Goal: Task Accomplishment & Management: Complete application form

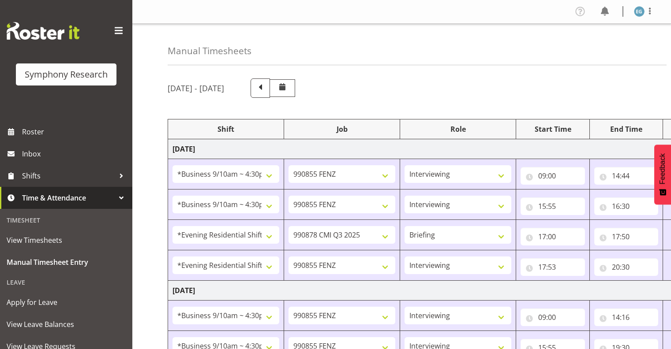
select select "26078"
select select "9636"
select select "26078"
select select "9636"
select select "48116"
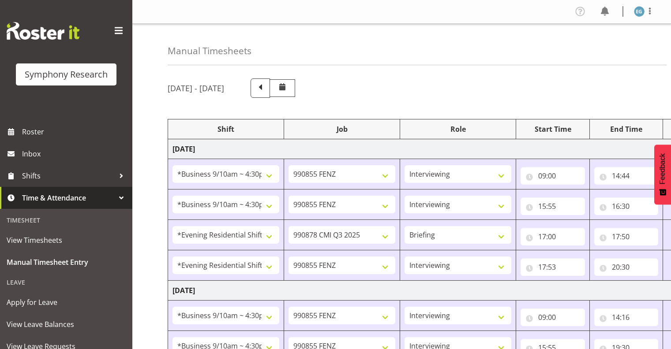
select select "10239"
select select "297"
select select "48116"
select select "9636"
select select "26078"
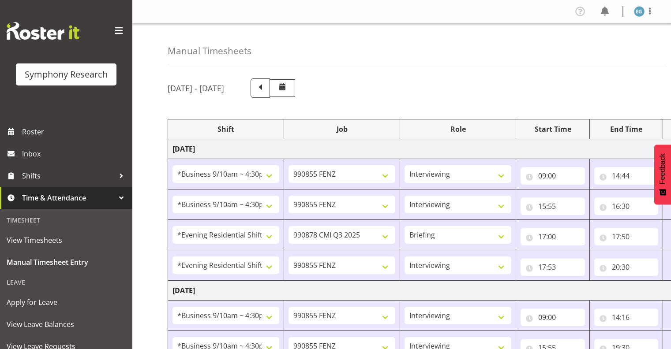
select select "9636"
select select "26078"
select select "9636"
select select "26078"
select select "10549"
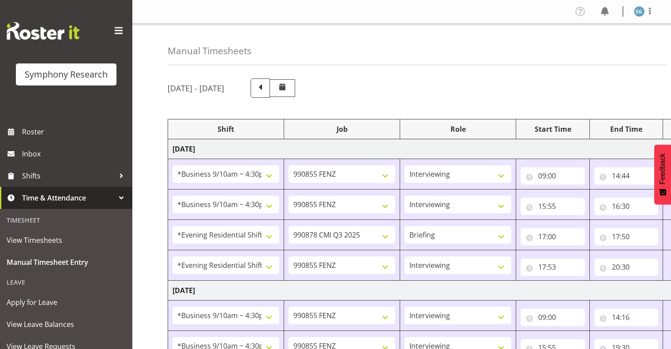
select select "297"
select select "26078"
select select "9636"
select select "26078"
select select "9636"
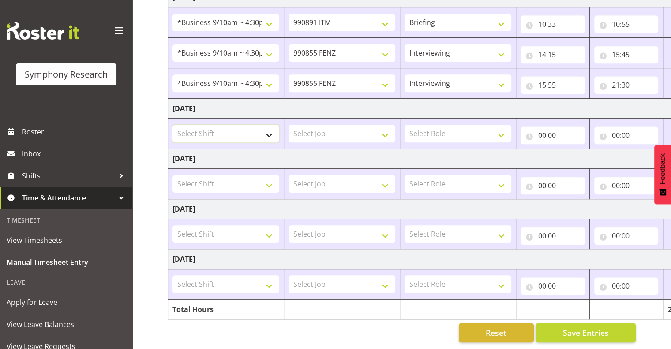
click at [268, 128] on select "Select Shift !!Project Briefing (Job to be assigned) !!Weekend Residential (Ros…" at bounding box center [225, 134] width 107 height 18
select select "26078"
click at [172, 125] on select "Select Shift !!Project Briefing (Job to be assigned) !!Weekend Residential (Ros…" at bounding box center [225, 134] width 107 height 18
click at [385, 127] on select "Select Job 550060 IF Admin 553492 World Poll Aus Wave 2 Main 2025 553493 World …" at bounding box center [341, 134] width 107 height 18
select select "10549"
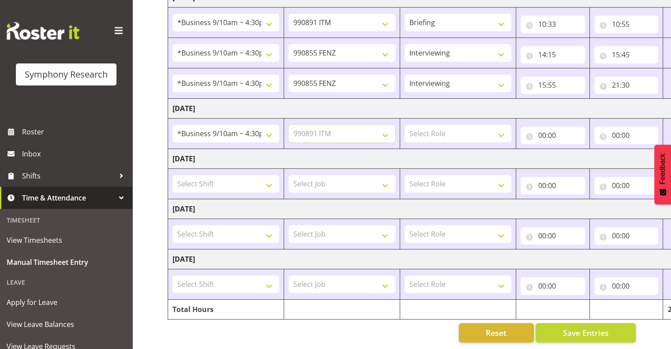
click at [288, 125] on select "Select Job 550060 IF Admin 553492 World Poll Aus Wave 2 Main 2025 553493 World …" at bounding box center [341, 134] width 107 height 18
click at [497, 129] on select "Select Role Interviewing Briefing" at bounding box center [457, 134] width 107 height 18
select select "47"
click at [404, 125] on select "Select Role Interviewing Briefing" at bounding box center [457, 134] width 107 height 18
drag, startPoint x: 542, startPoint y: 127, endPoint x: 549, endPoint y: 131, distance: 8.3
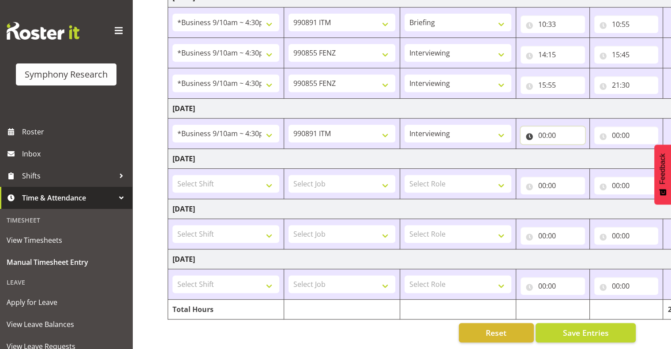
click at [543, 128] on input "00:00" at bounding box center [552, 136] width 64 height 18
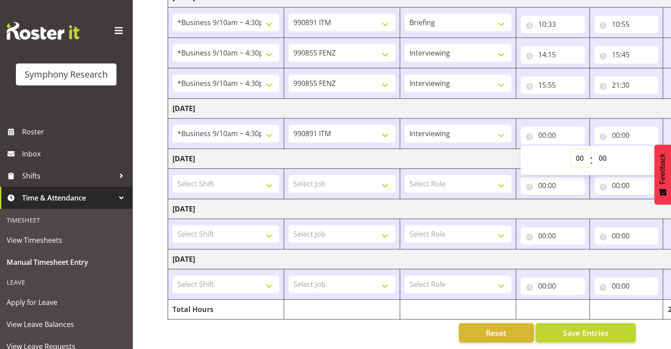
click at [581, 151] on select "00 01 02 03 04 05 06 07 08 09 10 11 12 13 14 15 16 17 18 19 20 21 22 23" at bounding box center [581, 158] width 20 height 18
select select "9"
click at [590, 149] on select "00 01 02 03 04 05 06 07 08 09 10 11 12 13 14 15 16 17 18 19 20 21 22 23" at bounding box center [581, 158] width 20 height 18
type input "09:00"
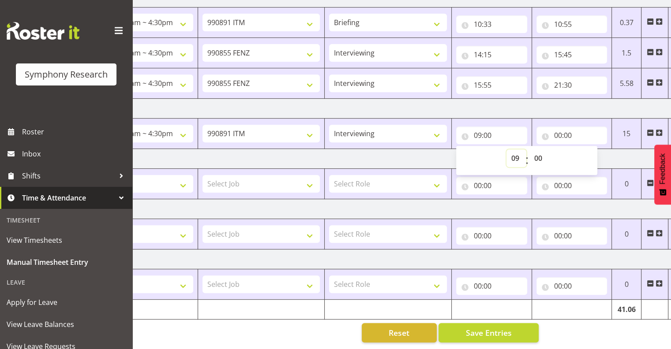
scroll to position [0, 114]
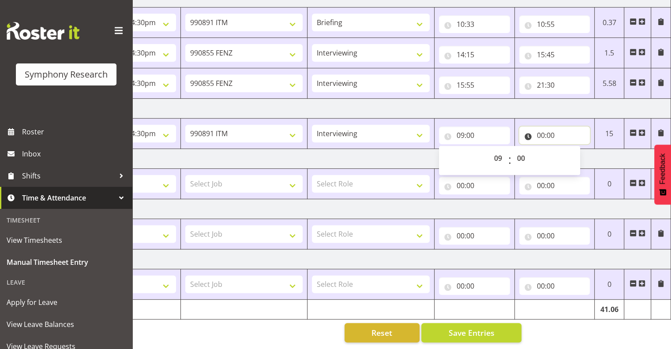
click at [539, 127] on input "00:00" at bounding box center [554, 136] width 71 height 18
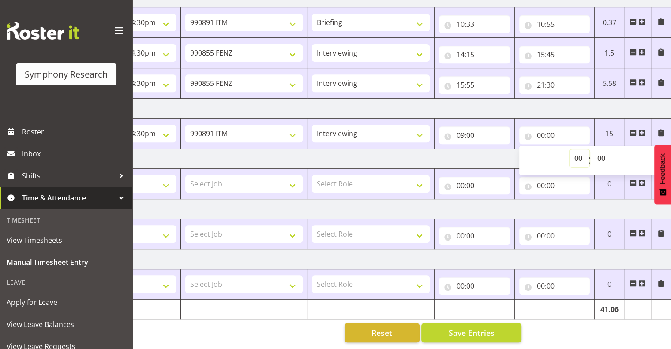
drag, startPoint x: 539, startPoint y: 127, endPoint x: 578, endPoint y: 151, distance: 45.8
click at [578, 151] on select "00 01 02 03 04 05 06 07 08 09 10 11 12 13 14 15 16 17 18 19 20 21 22 23" at bounding box center [579, 158] width 20 height 18
select select "14"
click at [569, 149] on select "00 01 02 03 04 05 06 07 08 09 10 11 12 13 14 15 16 17 18 19 20 21 22 23" at bounding box center [579, 158] width 20 height 18
type input "14:00"
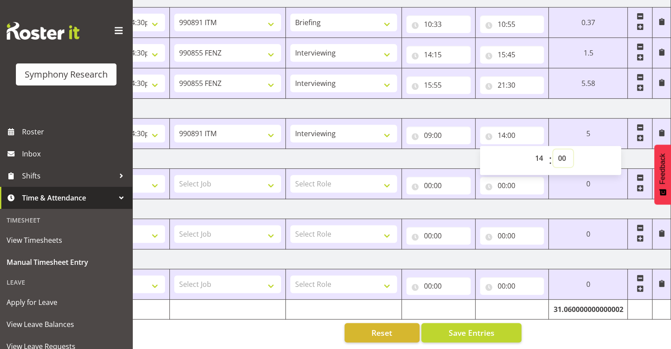
click at [560, 153] on select "00 01 02 03 04 05 06 07 08 09 10 11 12 13 14 15 16 17 18 19 20 21 22 23 24 25 2…" at bounding box center [563, 158] width 20 height 18
click at [561, 151] on select "00 01 02 03 04 05 06 07 08 09 10 11 12 13 14 15 16 17 18 19 20 21 22 23 24 25 2…" at bounding box center [563, 158] width 20 height 18
select select "45"
click at [553, 149] on select "00 01 02 03 04 05 06 07 08 09 10 11 12 13 14 15 16 17 18 19 20 21 22 23 24 25 2…" at bounding box center [563, 158] width 20 height 18
type input "14:45"
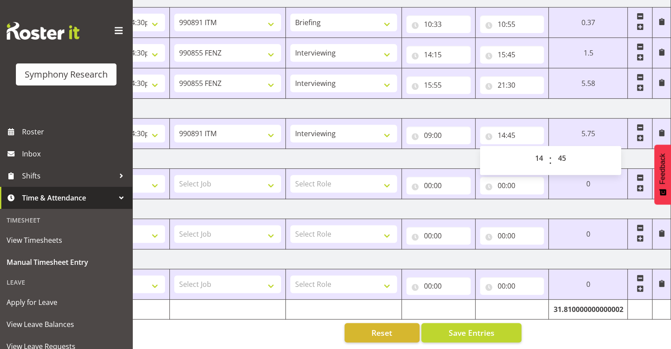
click at [641, 134] on span at bounding box center [639, 137] width 7 height 7
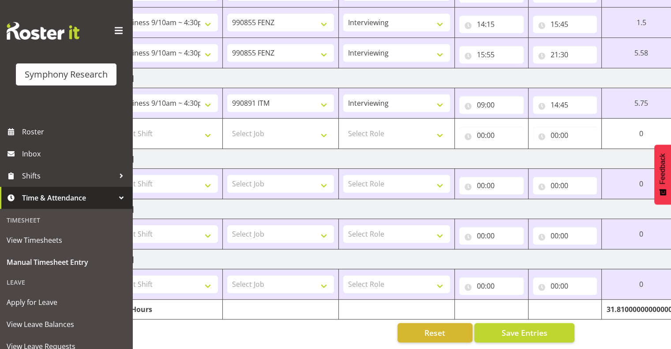
scroll to position [0, 0]
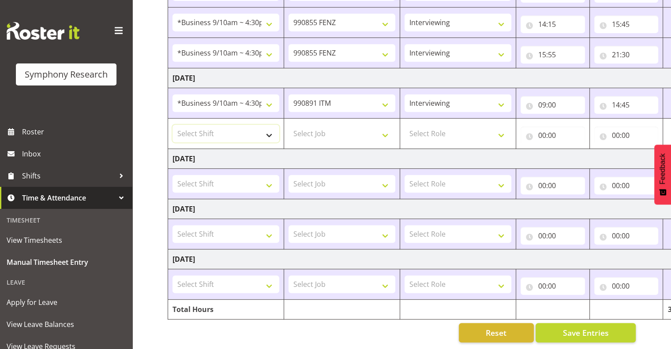
click at [269, 131] on select "Select Shift !!Project Briefing (Job to be assigned) !!Weekend Residential (Ros…" at bounding box center [225, 134] width 107 height 18
select select "26078"
click at [172, 125] on select "Select Shift !!Project Briefing (Job to be assigned) !!Weekend Residential (Ros…" at bounding box center [225, 134] width 107 height 18
click at [382, 127] on select "Select Job 550060 IF Admin 553492 World Poll Aus Wave 2 Main 2025 553493 World …" at bounding box center [341, 134] width 107 height 18
select select "10549"
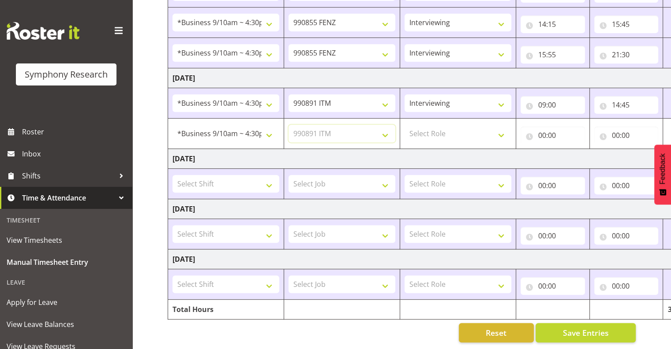
click at [288, 125] on select "Select Job 550060 IF Admin 553492 World Poll Aus Wave 2 Main 2025 553493 World …" at bounding box center [341, 134] width 107 height 18
click at [497, 128] on select "Select Role Interviewing Briefing" at bounding box center [457, 134] width 107 height 18
select select "47"
click at [404, 125] on select "Select Role Interviewing Briefing" at bounding box center [457, 134] width 107 height 18
click at [544, 127] on input "00:00" at bounding box center [552, 136] width 64 height 18
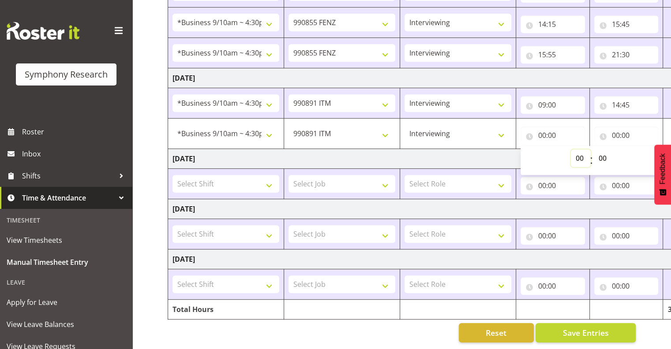
click at [578, 149] on select "00 01 02 03 04 05 06 07 08 09 10 11 12 13 14 15 16 17 18 19 20 21 22 23" at bounding box center [581, 158] width 20 height 18
select select "16"
click at [590, 149] on select "00 01 02 03 04 05 06 07 08 09 10 11 12 13 14 15 16 17 18 19 20 21 22 23" at bounding box center [581, 158] width 20 height 18
type input "16:00"
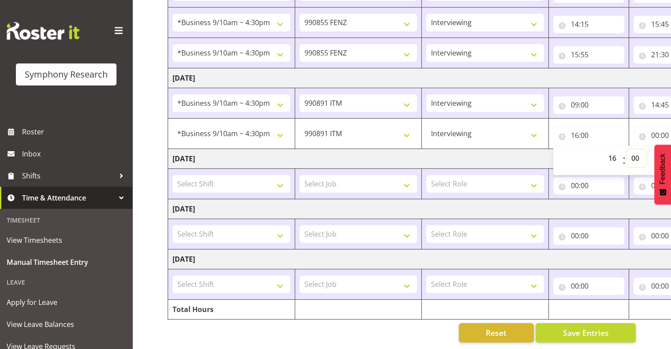
click at [634, 149] on select "00 01 02 03 04 05 06 07 08 09 10 11 12 13 14 15 16 17 18 19 20 21 22 23 24 25 2…" at bounding box center [636, 158] width 20 height 18
select select "15"
click at [626, 149] on select "00 01 02 03 04 05 06 07 08 09 10 11 12 13 14 15 16 17 18 19 20 21 22 23 24 25 2…" at bounding box center [636, 158] width 20 height 18
type input "16:15"
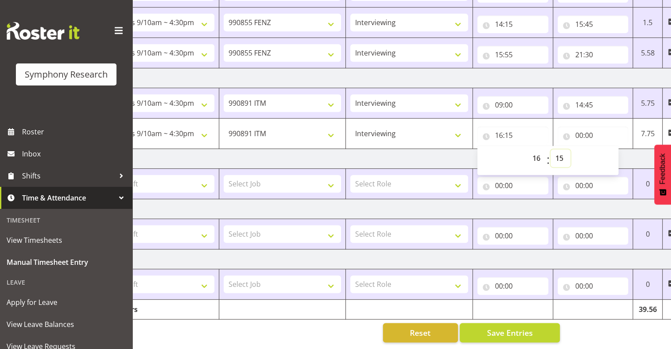
scroll to position [0, 114]
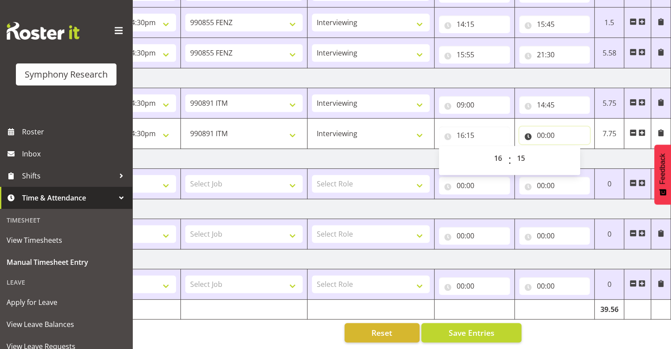
click at [548, 127] on input "00:00" at bounding box center [554, 136] width 71 height 18
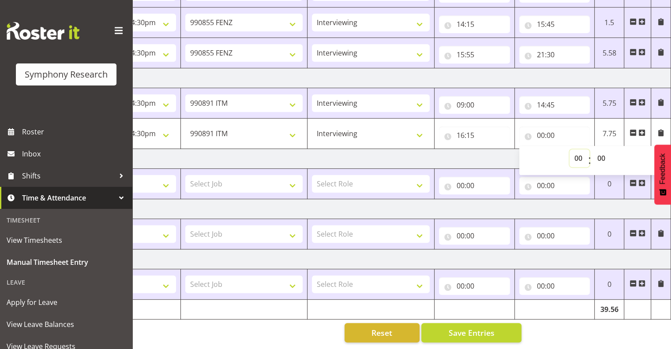
click at [577, 152] on select "00 01 02 03 04 05 06 07 08 09 10 11 12 13 14 15 16 17 18 19 20 21 22 23" at bounding box center [579, 158] width 20 height 18
select select "16"
click at [569, 149] on select "00 01 02 03 04 05 06 07 08 09 10 11 12 13 14 15 16 17 18 19 20 21 22 23" at bounding box center [579, 158] width 20 height 18
type input "16:00"
click at [582, 289] on td "00:00 00 01 02 03 04 05 06 07 08 09 10 11 12 13 14 15 16 17 18 19 20 21 22 23 :…" at bounding box center [554, 284] width 80 height 30
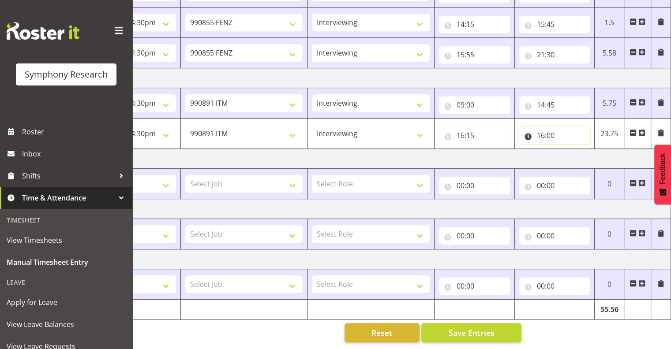
click at [553, 127] on input "16:00" at bounding box center [554, 136] width 71 height 18
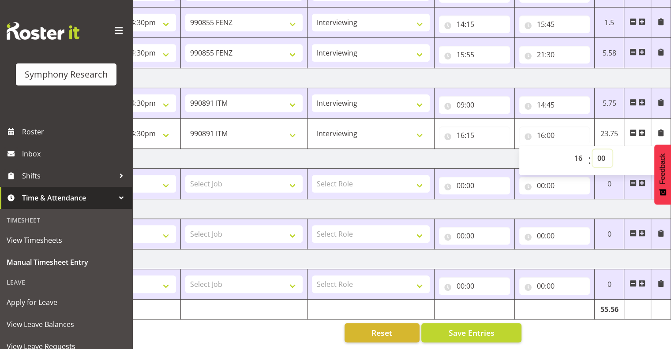
click at [601, 151] on select "00 01 02 03 04 05 06 07 08 09 10 11 12 13 14 15 16 17 18 19 20 21 22 23 24 25 2…" at bounding box center [602, 158] width 20 height 18
click at [599, 151] on select "00 01 02 03 04 05 06 07 08 09 10 11 12 13 14 15 16 17 18 19 20 21 22 23 24 25 2…" at bounding box center [602, 158] width 20 height 18
select select "50"
type input "16:50"
click at [600, 150] on select "00 01 02 03 04 05 06 07 08 09 10 11 12 13 14 15 16 17 18 19 20 21 22 23 24 25 2…" at bounding box center [602, 158] width 20 height 18
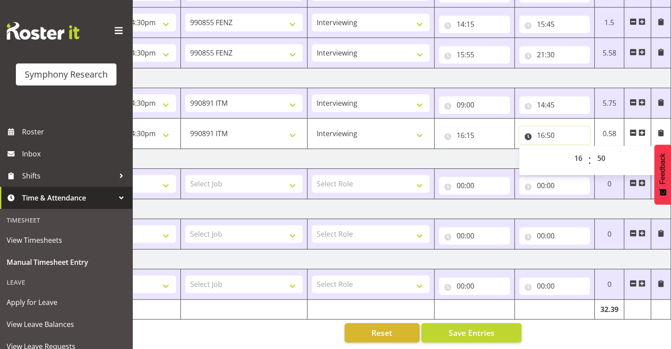
click at [558, 127] on input "16:50" at bounding box center [554, 136] width 71 height 18
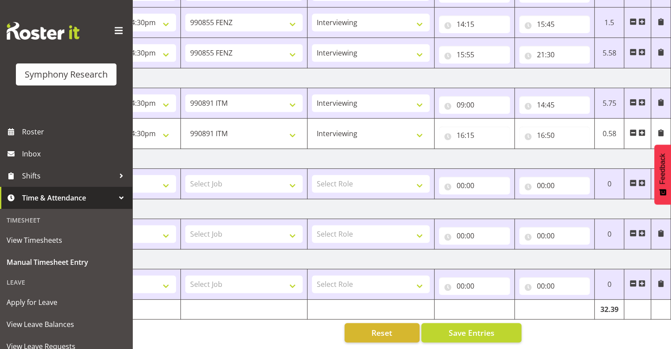
click at [641, 129] on span at bounding box center [641, 132] width 7 height 7
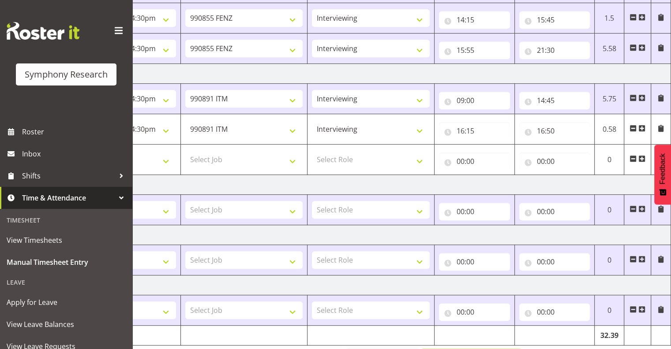
click at [515, 344] on div "[DATE] - [DATE] Shift Job Role Start Time End Time Total [DATE] !!Project Brief…" at bounding box center [304, 19] width 503 height 712
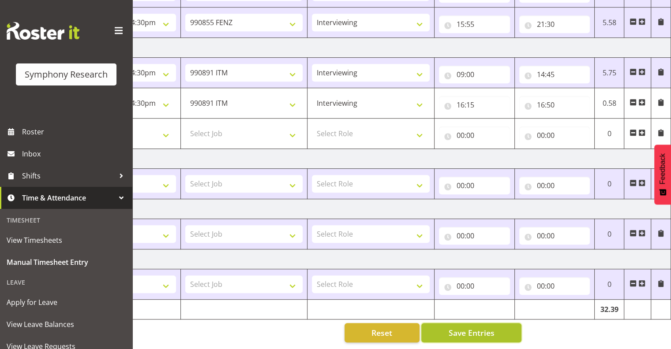
drag, startPoint x: 464, startPoint y: 326, endPoint x: 471, endPoint y: 327, distance: 6.7
click at [465, 327] on span "Save Entries" at bounding box center [471, 332] width 46 height 11
type input "16:15"
type input "16:50"
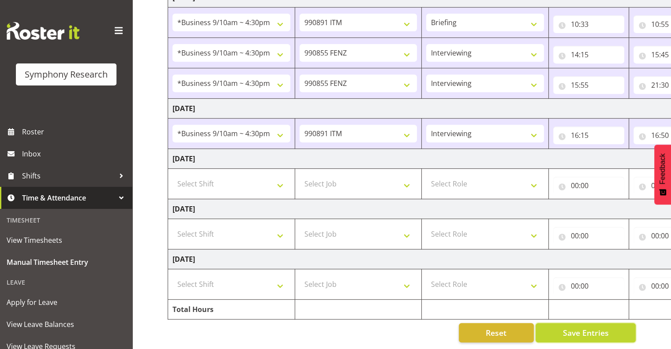
scroll to position [0, 114]
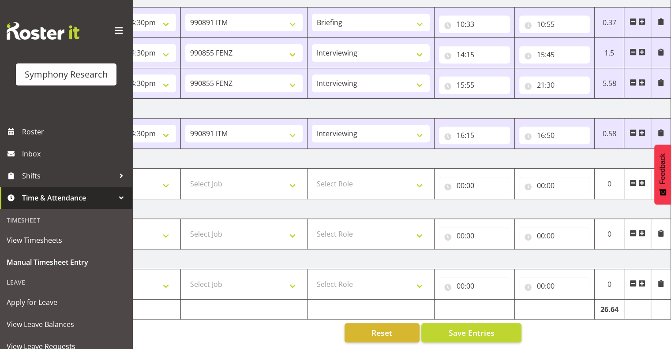
click at [643, 129] on span at bounding box center [641, 132] width 7 height 7
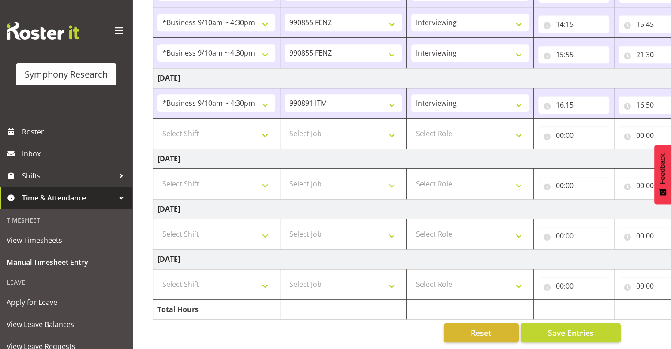
scroll to position [0, 0]
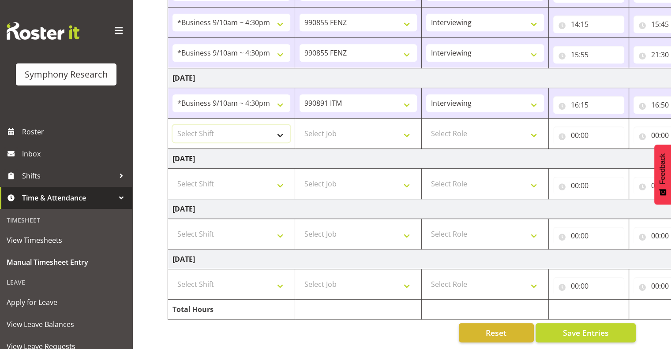
click at [279, 127] on select "Select Shift !!Project Briefing (Job to be assigned) !!Weekend Residential (Ros…" at bounding box center [231, 134] width 118 height 18
select select "26078"
click at [172, 125] on select "Select Shift !!Project Briefing (Job to be assigned) !!Weekend Residential (Ros…" at bounding box center [231, 134] width 118 height 18
click at [407, 129] on select "Select Job 550060 IF Admin 553492 World Poll Aus Wave 2 Main 2025 553493 World …" at bounding box center [358, 134] width 118 height 18
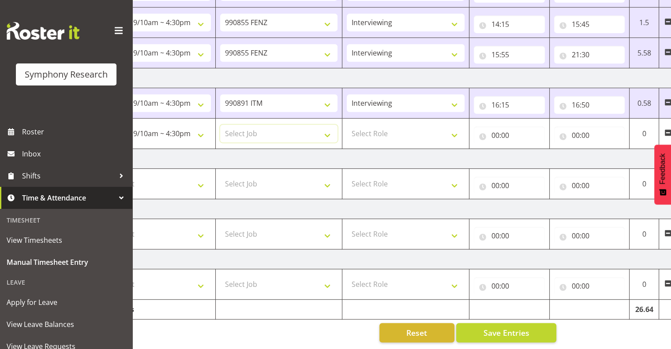
scroll to position [0, 114]
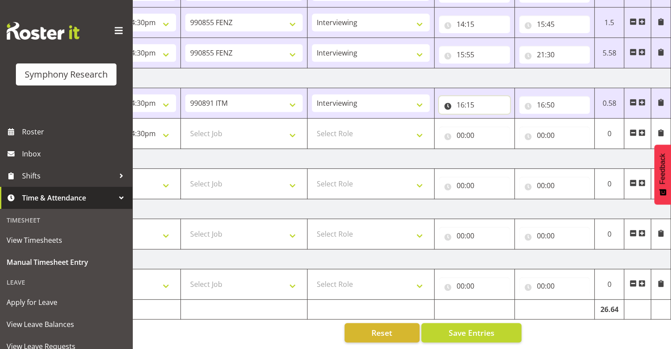
click at [466, 98] on input "16:15" at bounding box center [474, 105] width 71 height 18
click at [497, 121] on select "00 01 02 03 04 05 06 07 08 09 10 11 12 13 14 15 16 17 18 19 20 21 22 23" at bounding box center [499, 128] width 20 height 18
select select "9"
click at [489, 119] on select "00 01 02 03 04 05 06 07 08 09 10 11 12 13 14 15 16 17 18 19 20 21 22 23" at bounding box center [499, 128] width 20 height 18
type input "09:15"
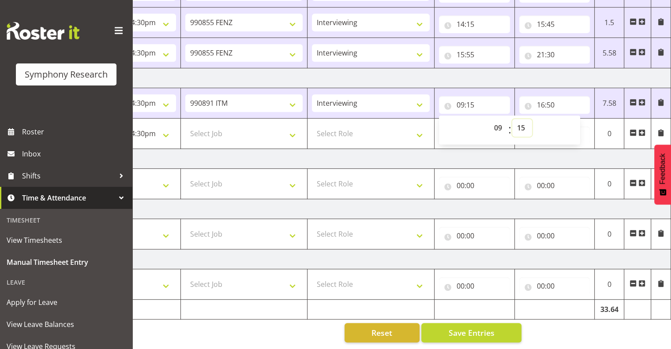
click at [522, 119] on select "00 01 02 03 04 05 06 07 08 09 10 11 12 13 14 15 16 17 18 19 20 21 22 23 24 25 2…" at bounding box center [522, 128] width 20 height 18
select select "0"
click at [512, 119] on select "00 01 02 03 04 05 06 07 08 09 10 11 12 13 14 15 16 17 18 19 20 21 22 23 24 25 2…" at bounding box center [522, 128] width 20 height 18
type input "09:00"
click at [561, 98] on input "16:50" at bounding box center [554, 105] width 71 height 18
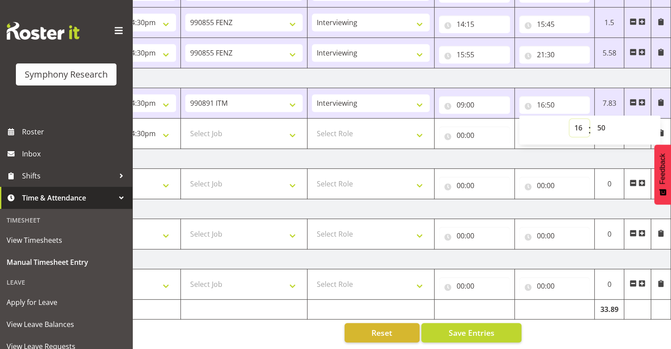
click at [577, 121] on select "00 01 02 03 04 05 06 07 08 09 10 11 12 13 14 15 16 17 18 19 20 21 22 23" at bounding box center [579, 128] width 20 height 18
select select "14"
click at [569, 119] on select "00 01 02 03 04 05 06 07 08 09 10 11 12 13 14 15 16 17 18 19 20 21 22 23" at bounding box center [579, 128] width 20 height 18
type input "14:50"
click at [600, 122] on select "00 01 02 03 04 05 06 07 08 09 10 11 12 13 14 15 16 17 18 19 20 21 22 23 24 25 2…" at bounding box center [602, 128] width 20 height 18
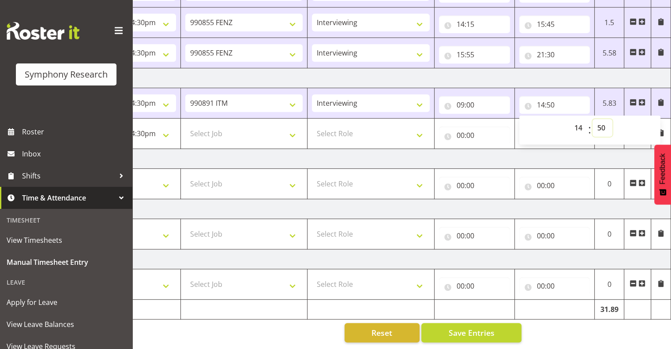
click at [592, 119] on select "00 01 02 03 04 05 06 07 08 09 10 11 12 13 14 15 16 17 18 19 20 21 22 23 24 25 2…" at bounding box center [602, 128] width 20 height 18
click at [642, 99] on span at bounding box center [641, 102] width 7 height 7
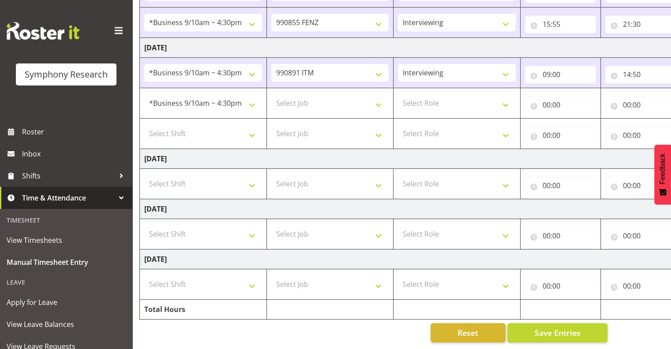
scroll to position [0, 0]
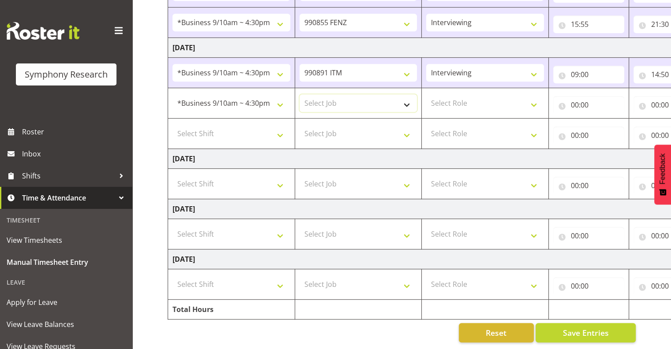
click at [406, 97] on select "Select Job 550060 IF Admin 553492 World Poll Aus Wave 2 Main 2025 553493 World …" at bounding box center [358, 103] width 118 height 18
select select "10549"
click at [299, 94] on select "Select Job 550060 IF Admin 553492 World Poll Aus Wave 2 Main 2025 553493 World …" at bounding box center [358, 103] width 118 height 18
drag, startPoint x: 534, startPoint y: 98, endPoint x: 534, endPoint y: 106, distance: 7.5
click at [534, 99] on select "Select Role Interviewing Briefing" at bounding box center [485, 103] width 118 height 18
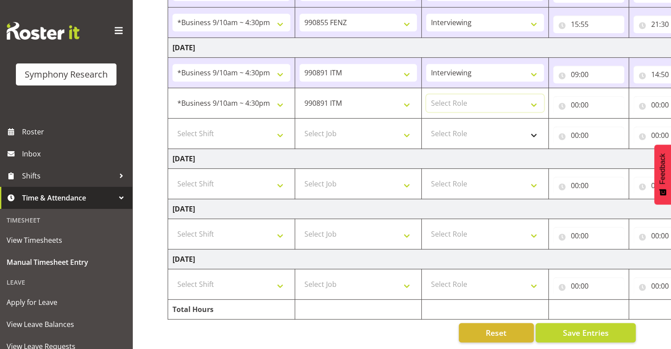
select select "47"
click at [426, 94] on select "Select Role Interviewing Briefing" at bounding box center [485, 103] width 118 height 18
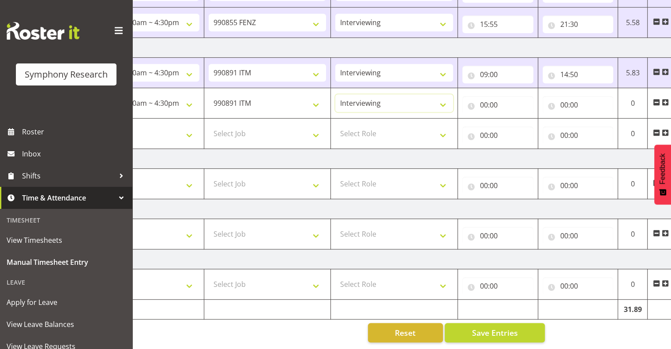
scroll to position [0, 114]
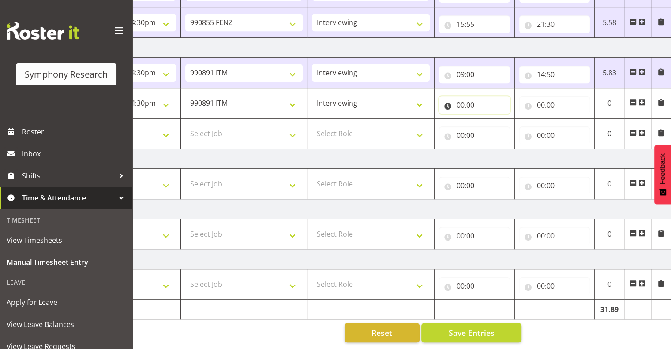
click at [463, 97] on input "00:00" at bounding box center [474, 105] width 71 height 18
click at [497, 121] on select "00 01 02 03 04 05 06 07 08 09 10 11 12 13 14 15 16 17 18 19 20 21 22 23" at bounding box center [499, 128] width 20 height 18
select select "4"
click at [489, 119] on select "00 01 02 03 04 05 06 07 08 09 10 11 12 13 14 15 16 17 18 19 20 21 22 23" at bounding box center [499, 128] width 20 height 18
type input "04:00"
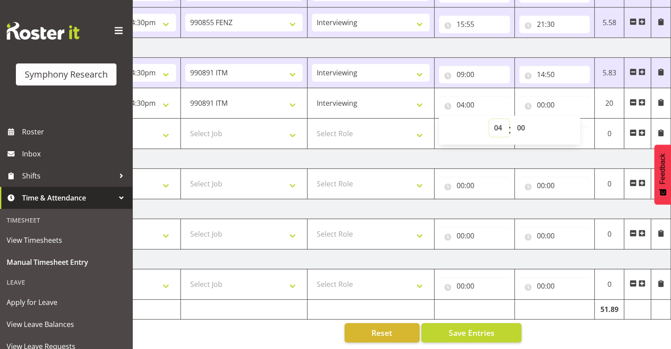
click at [499, 122] on select "00 01 02 03 04 05 06 07 08 09 10 11 12 13 14 15 16 17 18 19 20 21 22 23" at bounding box center [499, 128] width 20 height 18
select select "14"
click at [489, 119] on select "00 01 02 03 04 05 06 07 08 09 10 11 12 13 14 15 16 17 18 19 20 21 22 23" at bounding box center [499, 128] width 20 height 18
type input "14:00"
click at [550, 68] on input "14:50" at bounding box center [554, 75] width 71 height 18
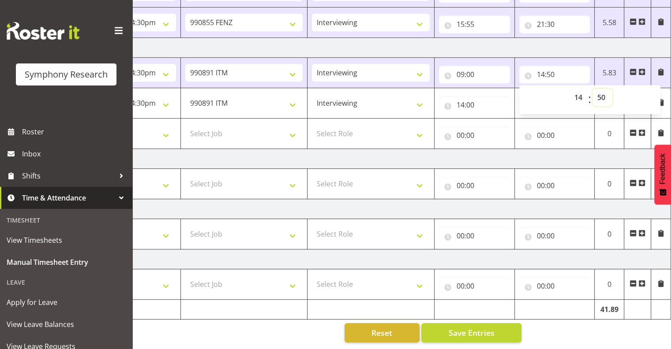
click at [601, 91] on select "00 01 02 03 04 05 06 07 08 09 10 11 12 13 14 15 16 17 18 19 20 21 22 23 24 25 2…" at bounding box center [602, 98] width 20 height 18
select select "47"
click at [592, 89] on select "00 01 02 03 04 05 06 07 08 09 10 11 12 13 14 15 16 17 18 19 20 21 22 23 24 25 2…" at bounding box center [602, 98] width 20 height 18
type input "14:47"
click at [466, 96] on input "14:00" at bounding box center [474, 105] width 71 height 18
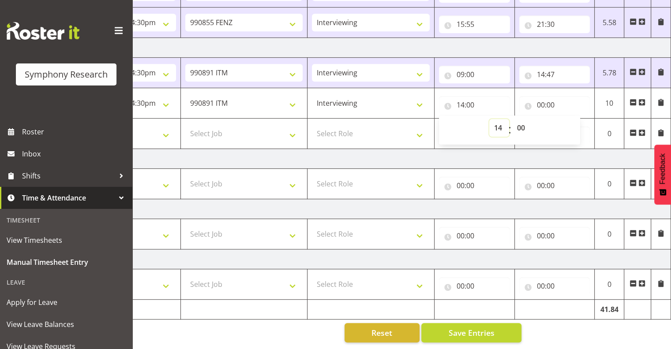
click at [499, 119] on select "00 01 02 03 04 05 06 07 08 09 10 11 12 13 14 15 16 17 18 19 20 21 22 23" at bounding box center [499, 128] width 20 height 18
select select "16"
click at [489, 119] on select "00 01 02 03 04 05 06 07 08 09 10 11 12 13 14 15 16 17 18 19 20 21 22 23" at bounding box center [499, 128] width 20 height 18
type input "16:00"
click at [523, 120] on select "00 01 02 03 04 05 06 07 08 09 10 11 12 13 14 15 16 17 18 19 20 21 22 23 24 25 2…" at bounding box center [522, 128] width 20 height 18
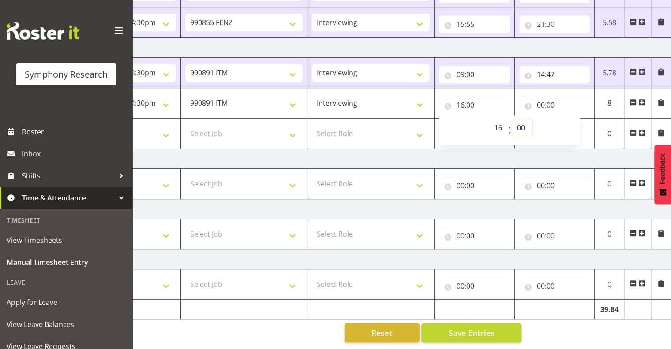
select select "15"
click at [512, 119] on select "00 01 02 03 04 05 06 07 08 09 10 11 12 13 14 15 16 17 18 19 20 21 22 23 24 25 2…" at bounding box center [522, 128] width 20 height 18
type input "16:15"
click at [466, 327] on span "Save Entries" at bounding box center [471, 332] width 46 height 11
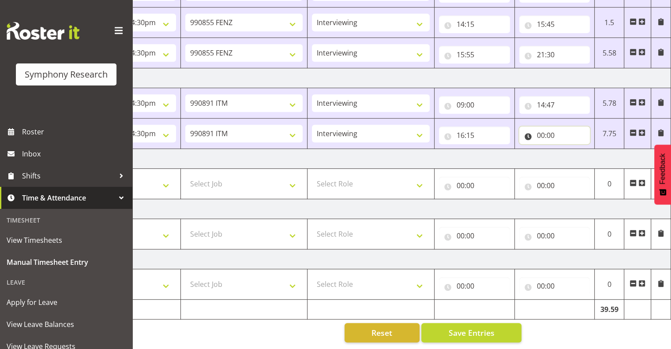
click at [546, 127] on input "00:00" at bounding box center [554, 136] width 71 height 18
click at [580, 151] on select "00 01 02 03 04 05 06 07 08 09 10 11 12 13 14 15 16 17 18 19 20 21 22 23" at bounding box center [579, 158] width 20 height 18
select select "17"
click at [569, 149] on select "00 01 02 03 04 05 06 07 08 09 10 11 12 13 14 15 16 17 18 19 20 21 22 23" at bounding box center [579, 158] width 20 height 18
type input "17:00"
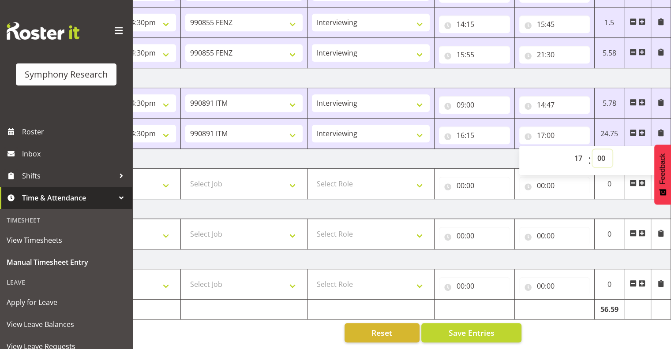
click at [601, 150] on select "00 01 02 03 04 05 06 07 08 09 10 11 12 13 14 15 16 17 18 19 20 21 22 23 24 25 2…" at bounding box center [602, 158] width 20 height 18
select select "50"
click at [592, 149] on select "00 01 02 03 04 05 06 07 08 09 10 11 12 13 14 15 16 17 18 19 20 21 22 23 24 25 2…" at bounding box center [602, 158] width 20 height 18
type input "17:50"
click at [602, 150] on select "00 01 02 03 04 05 06 07 08 09 10 11 12 13 14 15 16 17 18 19 20 21 22 23 24 25 2…" at bounding box center [602, 158] width 20 height 18
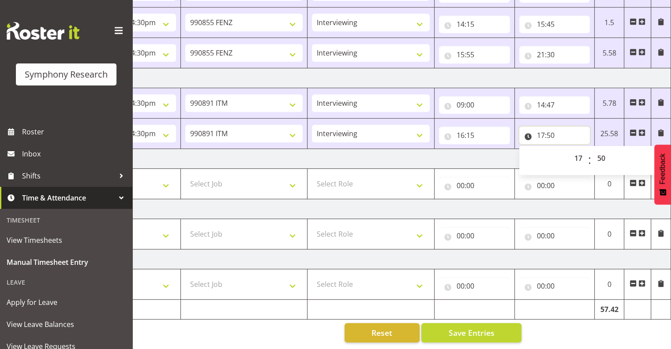
click at [559, 132] on input "17:50" at bounding box center [554, 136] width 71 height 18
drag, startPoint x: 642, startPoint y: 124, endPoint x: 648, endPoint y: 132, distance: 10.3
click at [642, 129] on span at bounding box center [641, 132] width 7 height 7
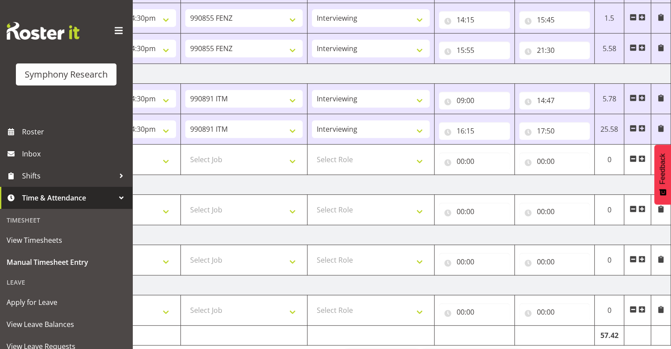
scroll to position [439, 0]
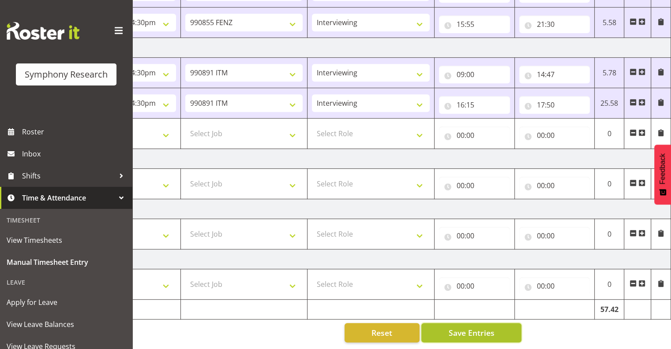
drag, startPoint x: 468, startPoint y: 329, endPoint x: 474, endPoint y: 328, distance: 5.3
click at [473, 329] on span "Save Entries" at bounding box center [471, 332] width 46 height 11
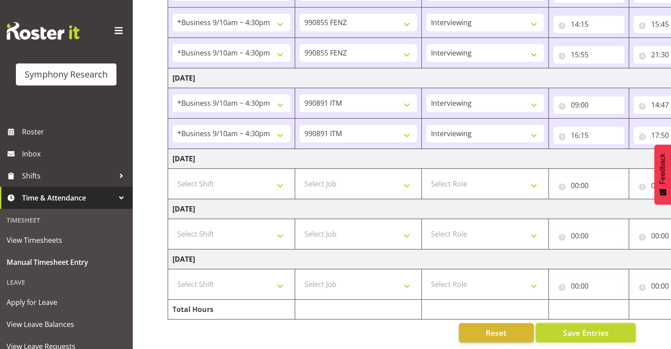
scroll to position [0, 114]
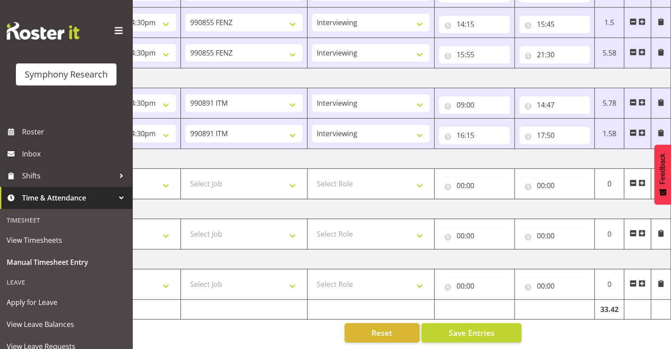
drag, startPoint x: 642, startPoint y: 125, endPoint x: 643, endPoint y: 135, distance: 10.2
click at [642, 129] on span at bounding box center [641, 132] width 7 height 7
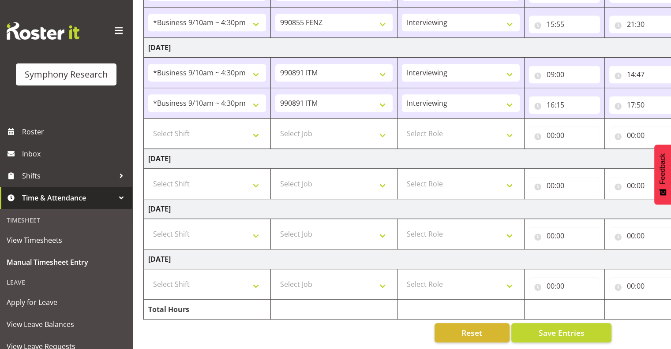
scroll to position [0, 0]
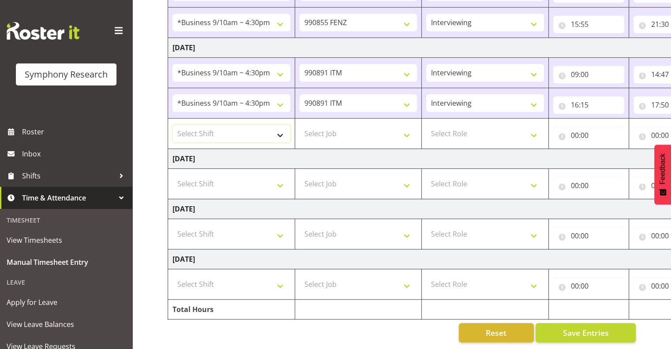
click at [280, 129] on select "Select Shift !!Project Briefing (Job to be assigned) !!Weekend Residential (Ros…" at bounding box center [231, 134] width 118 height 18
click at [459, 28] on td "Interviewing Briefing" at bounding box center [485, 22] width 127 height 30
click at [280, 129] on select "Select Shift !!Project Briefing (Job to be assigned) !!Weekend Residential (Ros…" at bounding box center [231, 134] width 118 height 18
select select "26078"
click at [172, 125] on select "Select Shift !!Project Briefing (Job to be assigned) !!Weekend Residential (Ros…" at bounding box center [231, 134] width 118 height 18
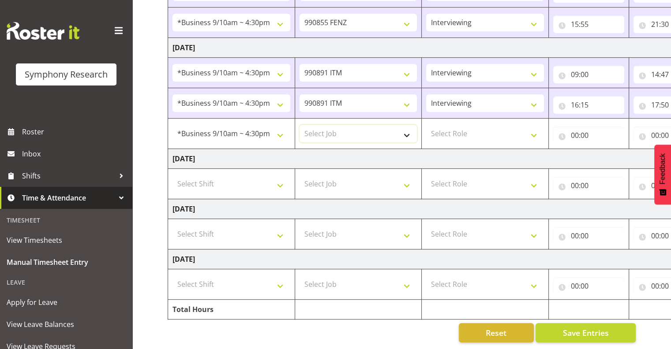
click at [407, 129] on select "Select Job 550060 IF Admin 553492 World Poll Aus Wave 2 Main 2025 553493 World …" at bounding box center [358, 134] width 118 height 18
select select "9636"
click at [299, 125] on select "Select Job 550060 IF Admin 553492 World Poll Aus Wave 2 Main 2025 553493 World …" at bounding box center [358, 134] width 118 height 18
click at [534, 129] on select "Select Role Interviewing Briefing" at bounding box center [485, 134] width 118 height 18
select select "47"
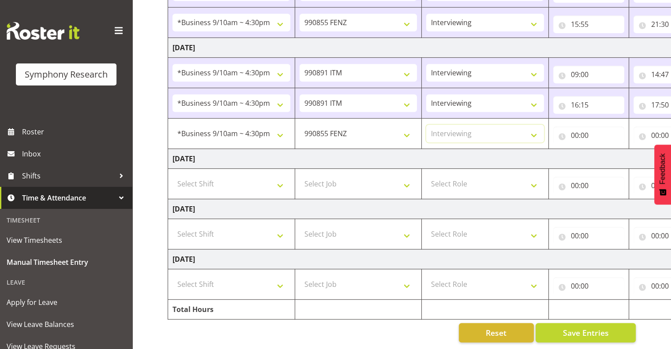
click at [426, 125] on select "Select Role Interviewing Briefing" at bounding box center [485, 134] width 118 height 18
click at [580, 127] on input "00:00" at bounding box center [588, 136] width 71 height 18
click at [614, 152] on select "00 01 02 03 04 05 06 07 08 09 10 11 12 13 14 15 16 17 18 19 20 21 22 23" at bounding box center [613, 158] width 20 height 18
select select "17"
type input "17:00"
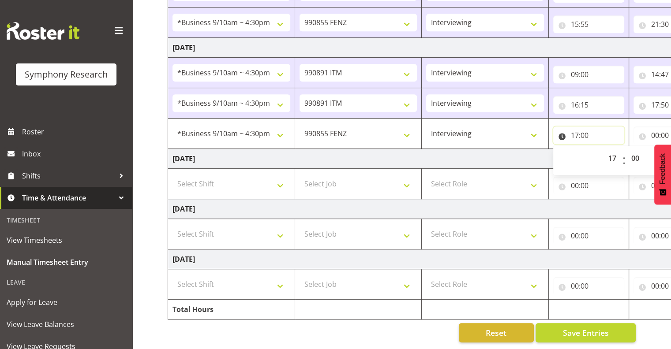
click at [577, 131] on input "17:00" at bounding box center [588, 136] width 71 height 18
click at [589, 128] on input "17:00" at bounding box center [588, 136] width 71 height 18
click at [637, 149] on select "00 01 02 03 04 05 06 07 08 09 10 11 12 13 14 15 16 17 18 19 20 21 22 23 24 25 2…" at bounding box center [636, 158] width 20 height 18
select select "55"
click at [626, 149] on select "00 01 02 03 04 05 06 07 08 09 10 11 12 13 14 15 16 17 18 19 20 21 22 23 24 25 2…" at bounding box center [636, 158] width 20 height 18
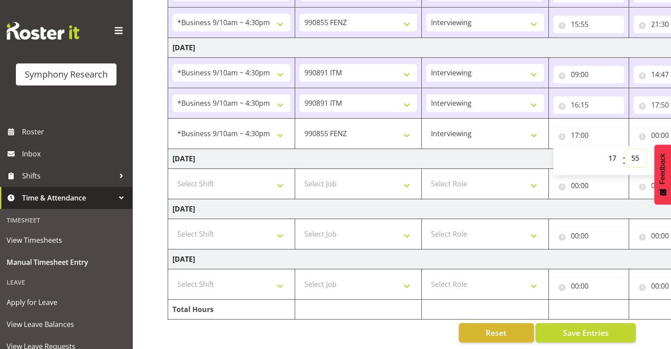
type input "17:55"
click at [659, 127] on input "00:00" at bounding box center [668, 136] width 71 height 18
click at [661, 129] on input "00:00" at bounding box center [668, 136] width 71 height 18
click at [655, 130] on input "00:00" at bounding box center [668, 136] width 71 height 18
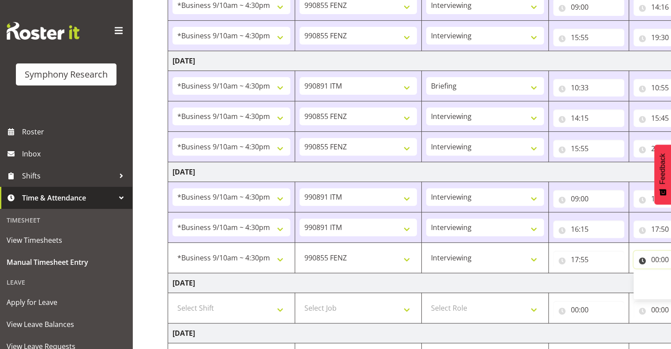
scroll to position [305, 0]
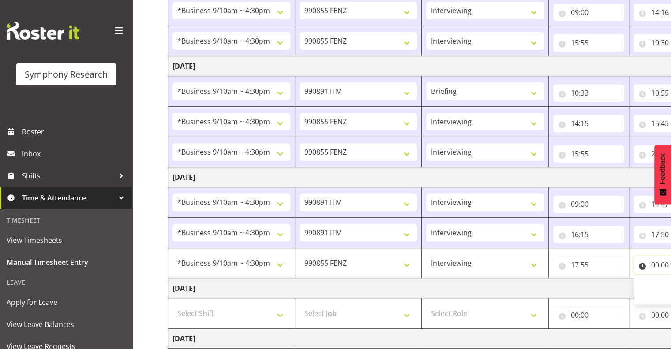
click at [657, 261] on input "00:00" at bounding box center [668, 265] width 71 height 18
click at [656, 261] on input "00:00" at bounding box center [668, 265] width 71 height 18
click at [656, 262] on input "00:00" at bounding box center [668, 265] width 71 height 18
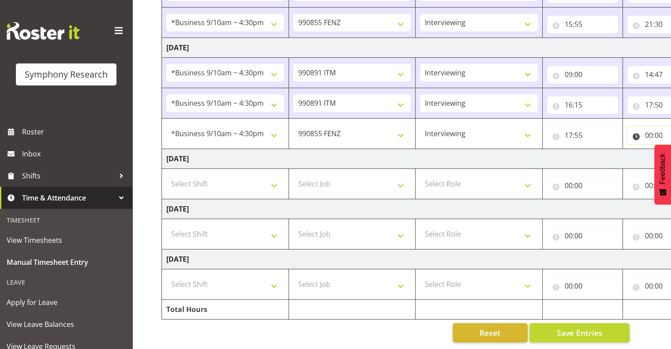
scroll to position [0, 114]
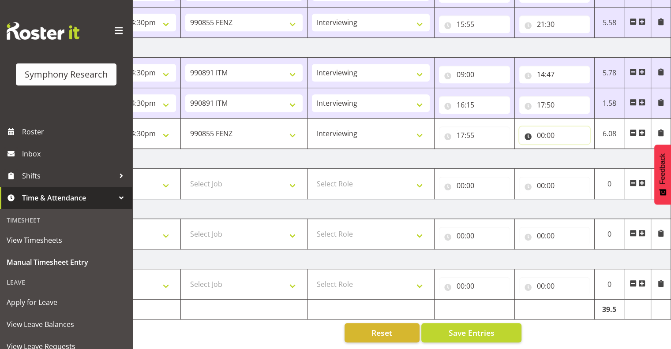
click at [540, 128] on input "00:00" at bounding box center [554, 136] width 71 height 18
drag, startPoint x: 540, startPoint y: 129, endPoint x: 545, endPoint y: 133, distance: 6.4
click at [542, 130] on input "00:00" at bounding box center [554, 136] width 71 height 18
drag, startPoint x: 543, startPoint y: 127, endPoint x: 547, endPoint y: 133, distance: 6.4
click at [544, 128] on input "00:00" at bounding box center [554, 136] width 71 height 18
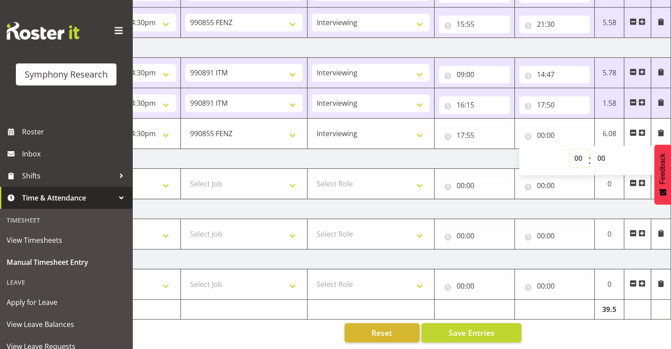
click at [579, 152] on select "00 01 02 03 04 05 06 07 08 09 10 11 12 13 14 15 16 17 18 19 20 21 22 23" at bounding box center [579, 158] width 20 height 18
select select "19"
click at [569, 149] on select "00 01 02 03 04 05 06 07 08 09 10 11 12 13 14 15 16 17 18 19 20 21 22 23" at bounding box center [579, 158] width 20 height 18
type input "19:00"
drag, startPoint x: 601, startPoint y: 152, endPoint x: 607, endPoint y: 154, distance: 6.0
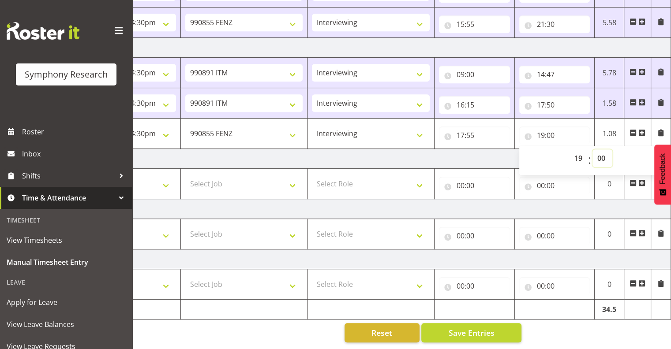
click at [602, 152] on select "00 01 02 03 04 05 06 07 08 09 10 11 12 13 14 15 16 17 18 19 20 21 22 23 24 25 2…" at bounding box center [602, 158] width 20 height 18
drag, startPoint x: 549, startPoint y: 126, endPoint x: 554, endPoint y: 128, distance: 5.7
click at [554, 128] on input "19:00" at bounding box center [554, 136] width 71 height 18
click at [549, 128] on input "19:00" at bounding box center [554, 136] width 71 height 18
click at [600, 149] on select "00 01 02 03 04 05 06 07 08 09 10 11 12 13 14 15 16 17 18 19 20 21 22 23 24 25 2…" at bounding box center [602, 158] width 20 height 18
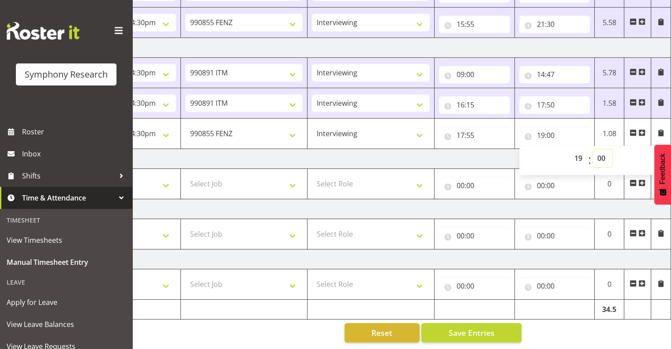
select select "35"
click at [592, 149] on select "00 01 02 03 04 05 06 07 08 09 10 11 12 13 14 15 16 17 18 19 20 21 22 23 24 25 2…" at bounding box center [602, 158] width 20 height 18
type input "19:35"
click at [582, 123] on div "19:35 00 01 02 03 04 05 06 07 08 09 10 11 12 13 14 15 16 17 18 19 20 21 22 23 :…" at bounding box center [554, 133] width 71 height 21
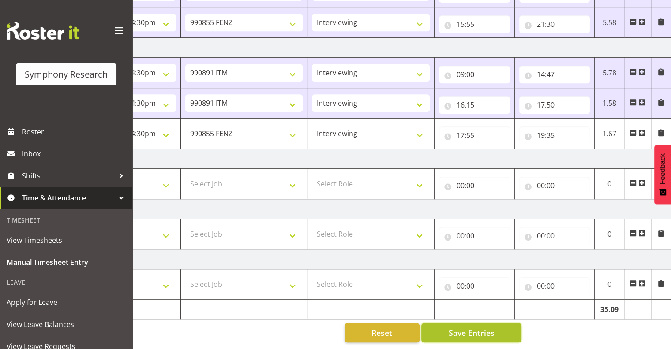
click at [469, 327] on span "Save Entries" at bounding box center [471, 332] width 46 height 11
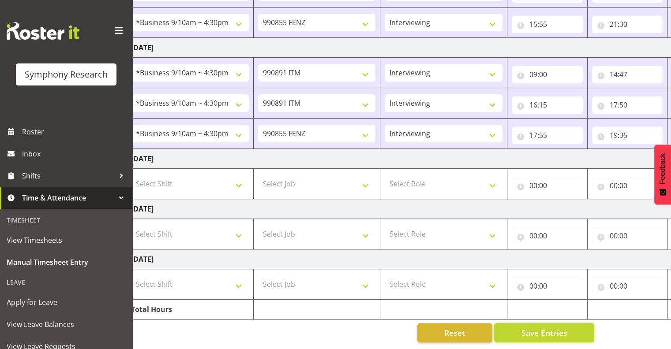
scroll to position [0, 0]
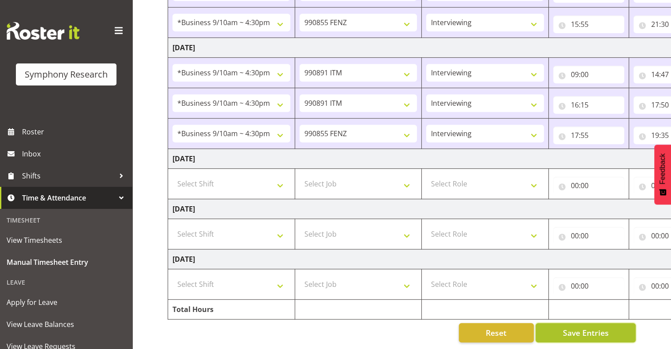
click at [593, 330] on span "Save Entries" at bounding box center [585, 332] width 46 height 11
click at [595, 327] on span "Save Entries" at bounding box center [585, 332] width 46 height 11
click at [575, 327] on span "Save Entries" at bounding box center [585, 332] width 46 height 11
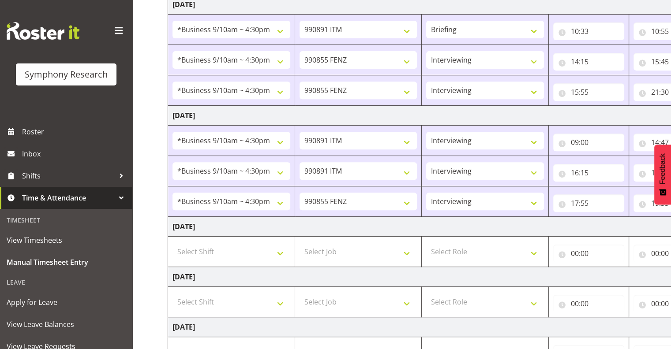
scroll to position [439, 0]
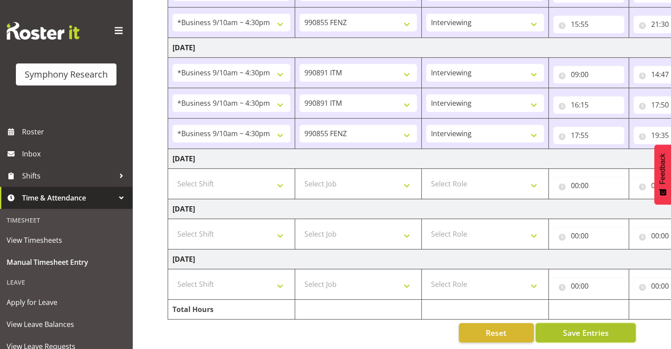
click at [587, 327] on span "Save Entries" at bounding box center [585, 332] width 46 height 11
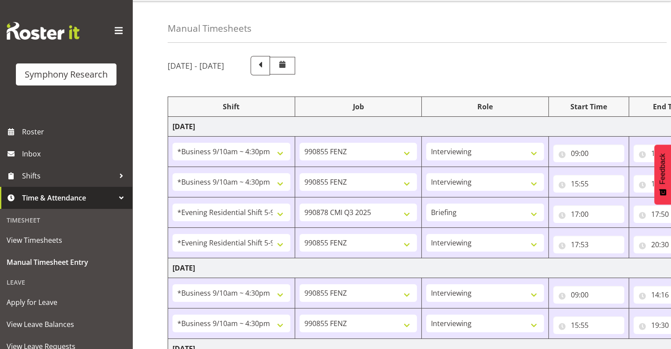
scroll to position [0, 0]
